Goal: Task Accomplishment & Management: Use online tool/utility

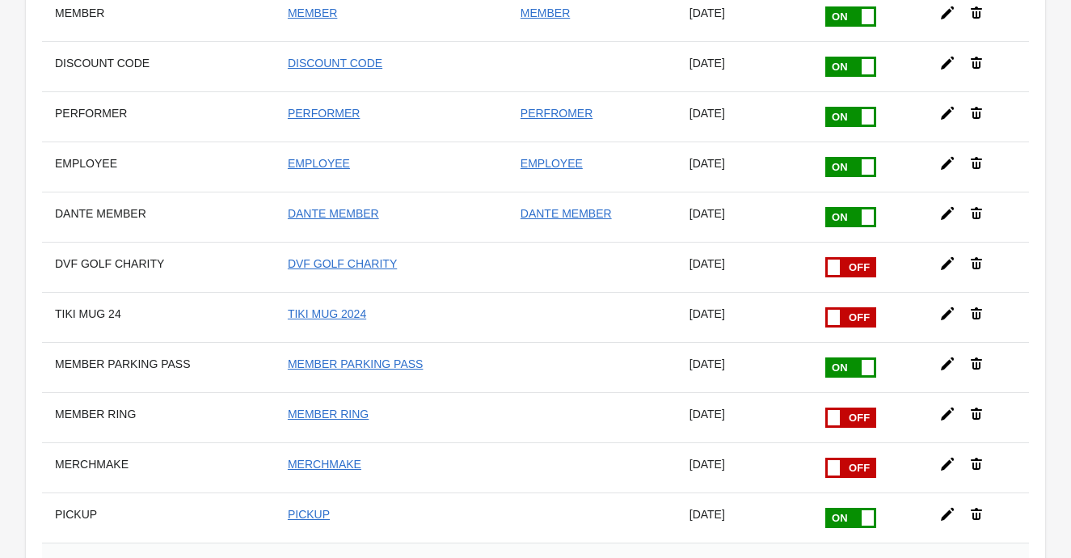
scroll to position [526, 0]
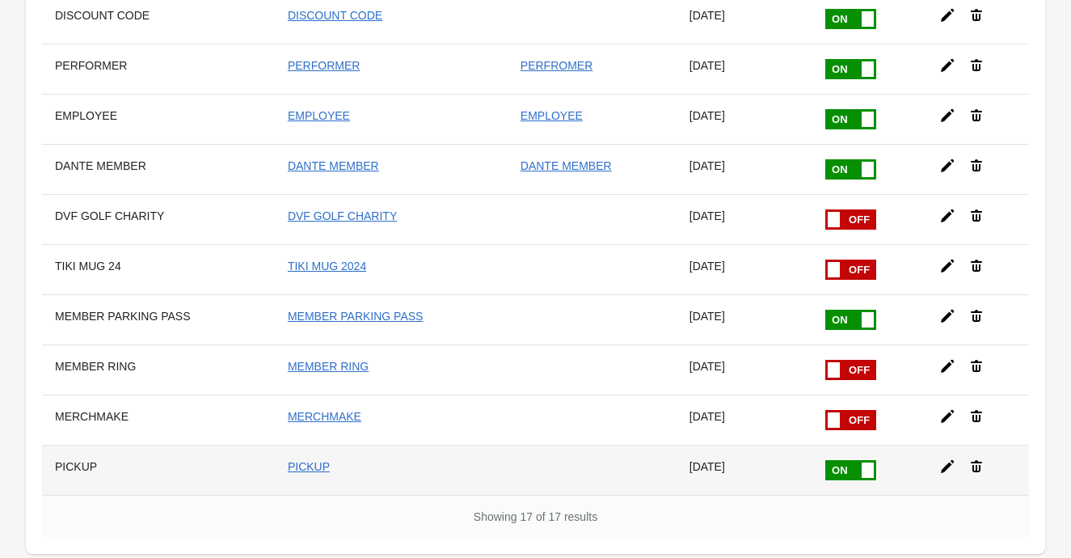
click at [946, 459] on icon at bounding box center [947, 466] width 16 height 16
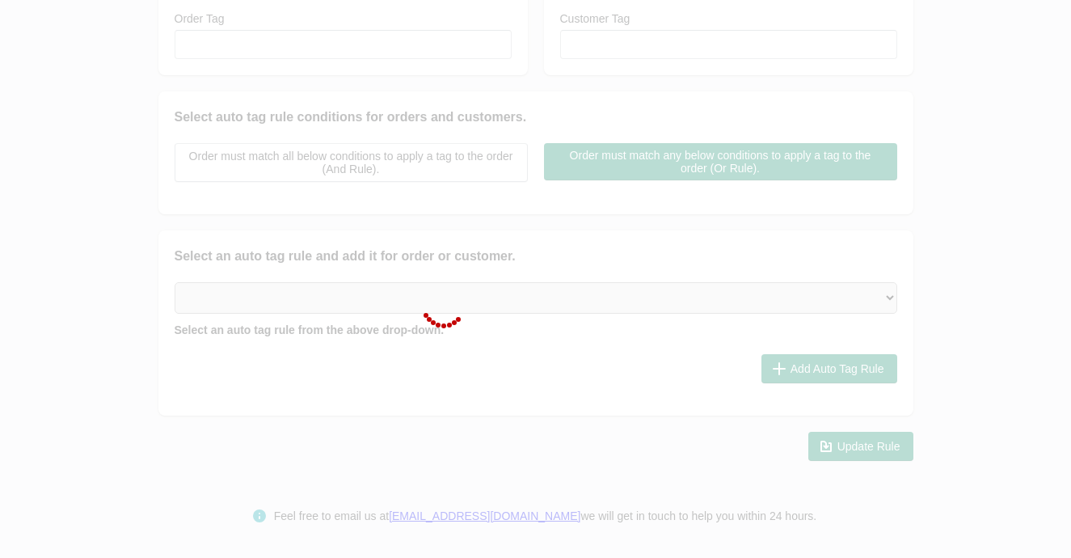
type input "PICKUP"
checkbox input "true"
type input "PICKUP"
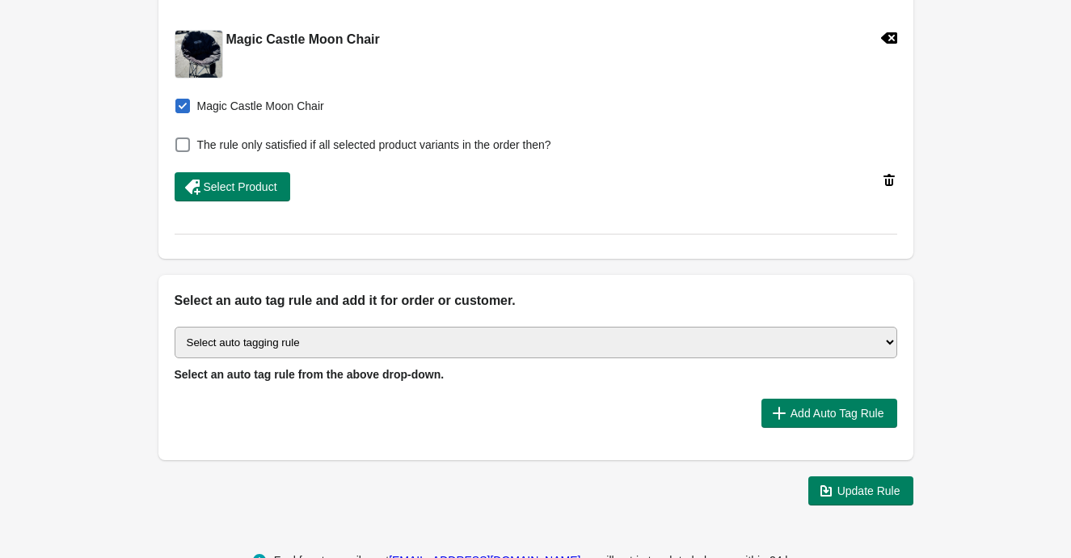
scroll to position [618, 0]
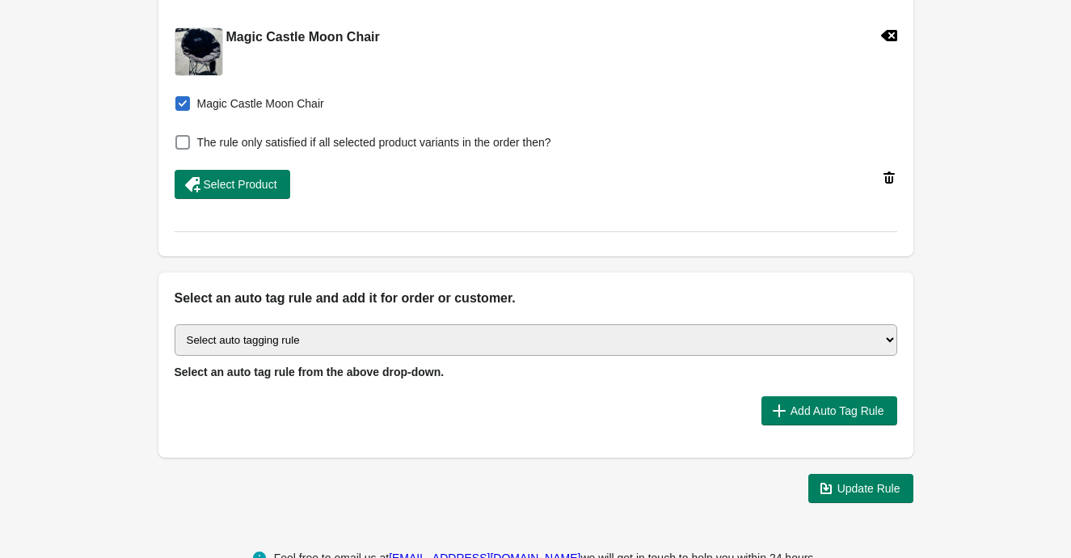
click at [668, 350] on select "Select auto tagging rule Tag by order amount Tag based on the order count (Volu…" at bounding box center [536, 340] width 723 height 32
select select "7"
click at [175, 324] on select "Select auto tagging rule Tag by order amount Tag based on the order count (Volu…" at bounding box center [536, 340] width 723 height 32
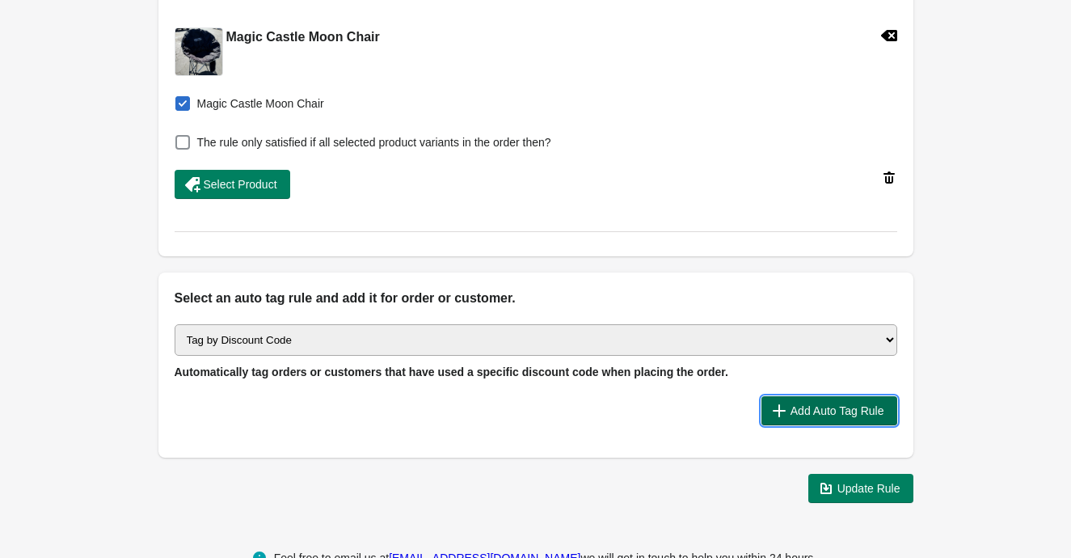
click at [810, 414] on span "Add Auto Tag Rule" at bounding box center [837, 410] width 94 height 13
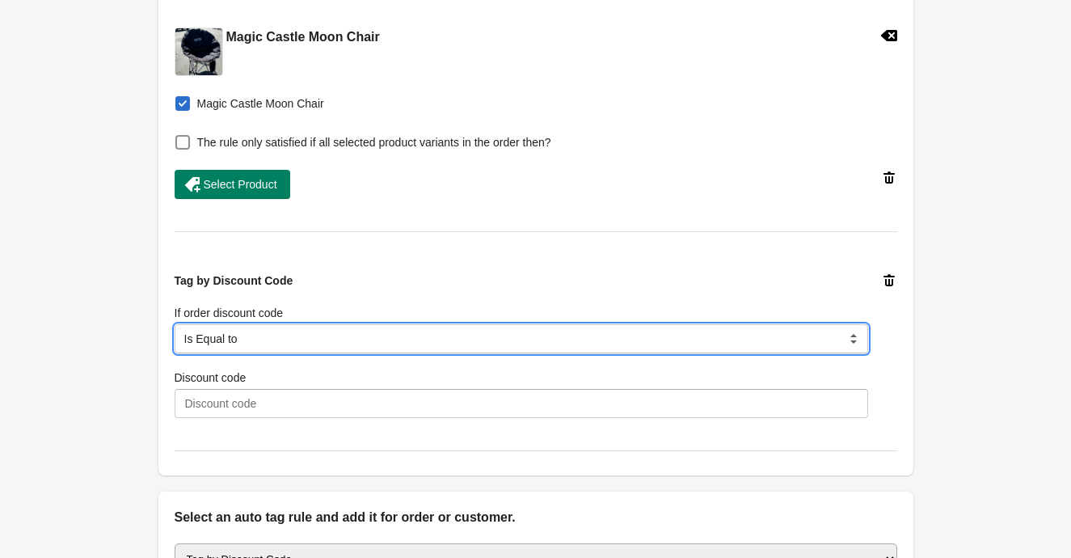
click at [534, 330] on select "Is Equal to Contain Is not Equal to Does not contain Is using any discount code…" at bounding box center [521, 338] width 693 height 29
select select "5"
click at [175, 324] on select "Is Equal to Contain Is not Equal to Does not contain Is using any discount code…" at bounding box center [521, 338] width 693 height 29
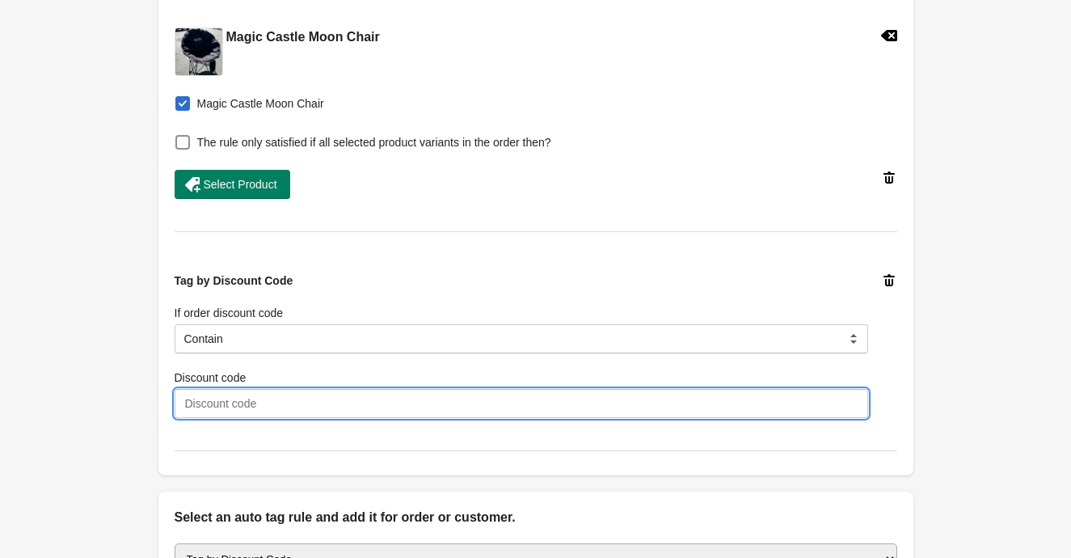
click at [462, 394] on input "Discount code" at bounding box center [521, 403] width 693 height 29
type input "HALLOWEEN25"
click at [123, 374] on div "Back Edit Rule Update Rule Enable this auto tag rule? Auto Tag Rule Name PICKUP…" at bounding box center [535, 58] width 1071 height 1352
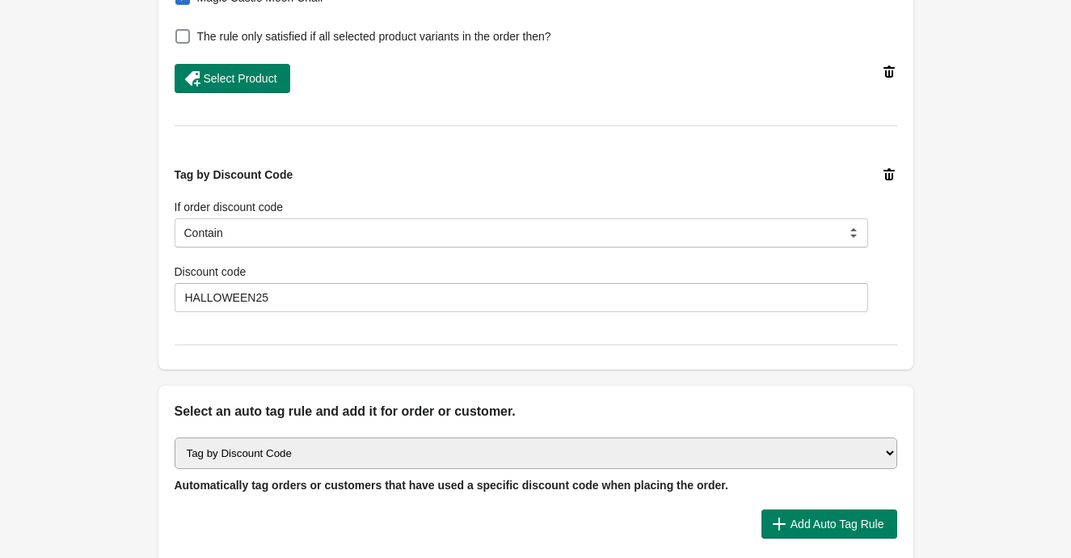
scroll to position [879, 0]
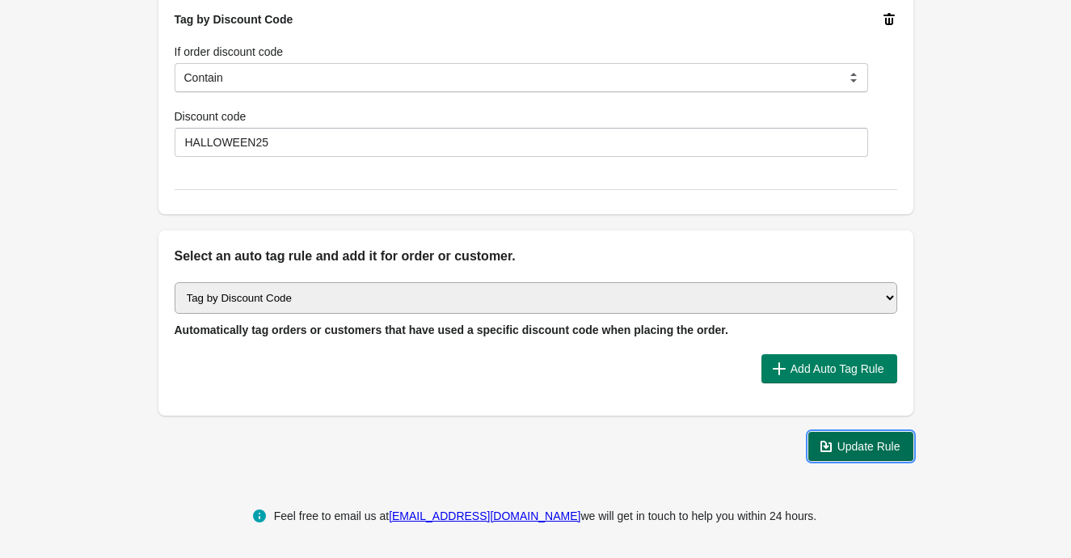
click at [909, 445] on button "Update Rule" at bounding box center [860, 446] width 105 height 29
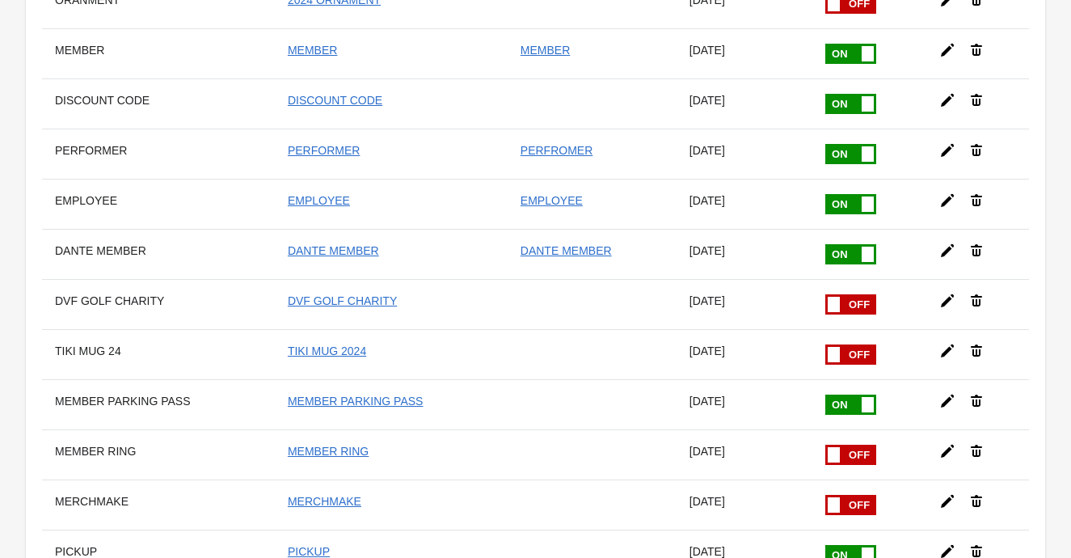
scroll to position [622, 0]
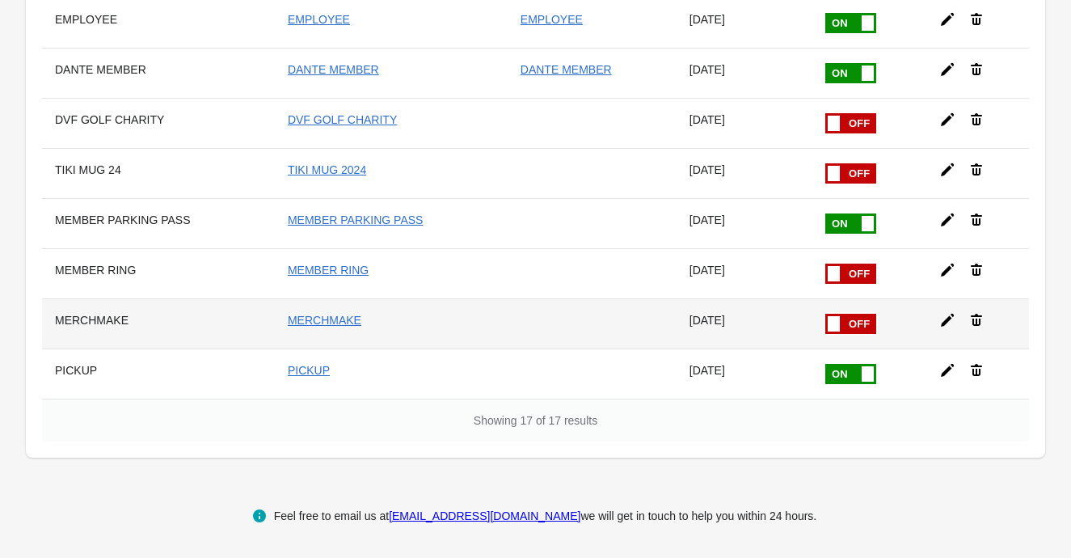
click at [976, 319] on icon at bounding box center [976, 320] width 16 height 16
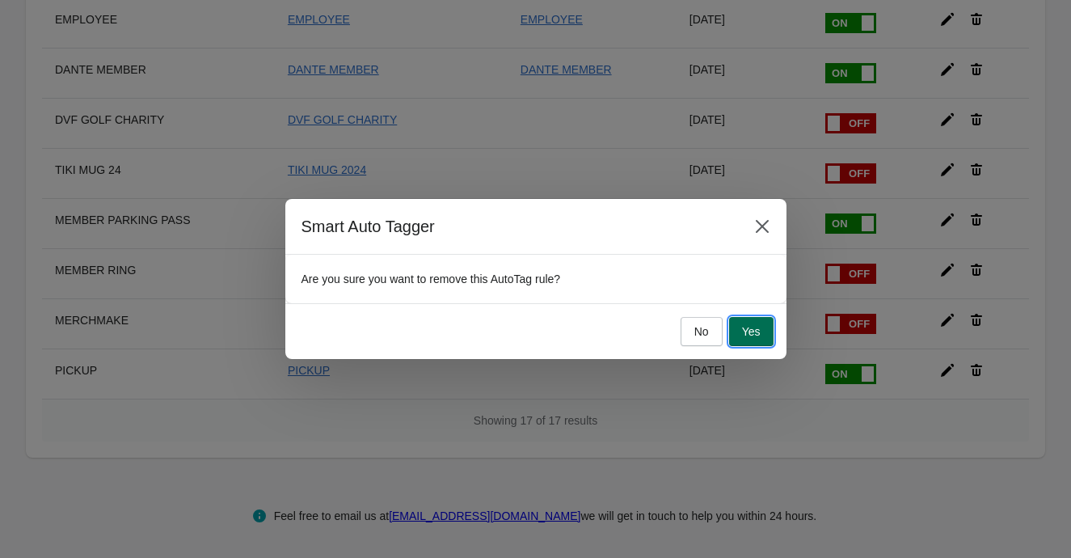
click at [760, 335] on button "Yes" at bounding box center [751, 331] width 44 height 29
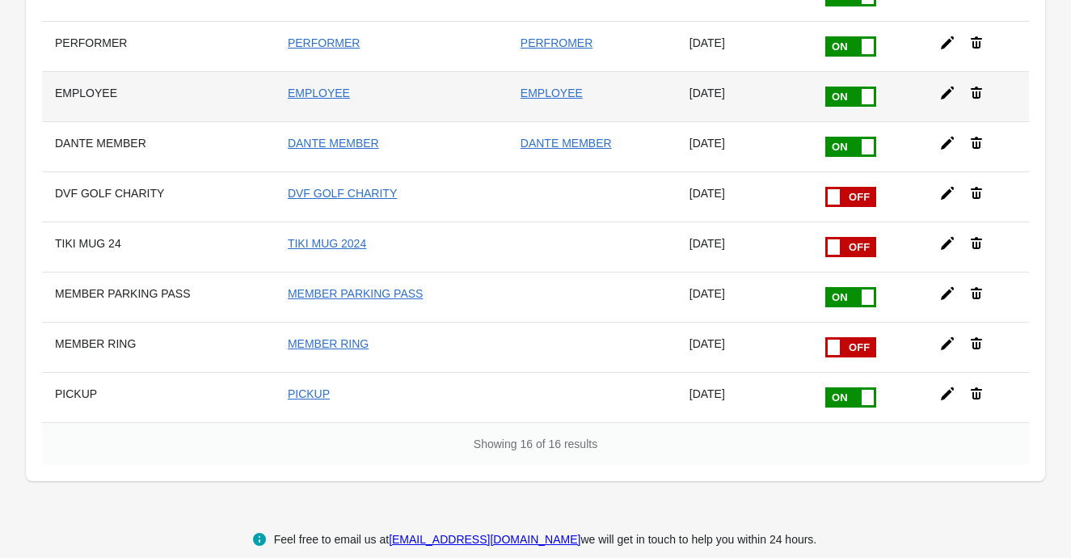
scroll to position [544, 0]
